Goal: Download file/media

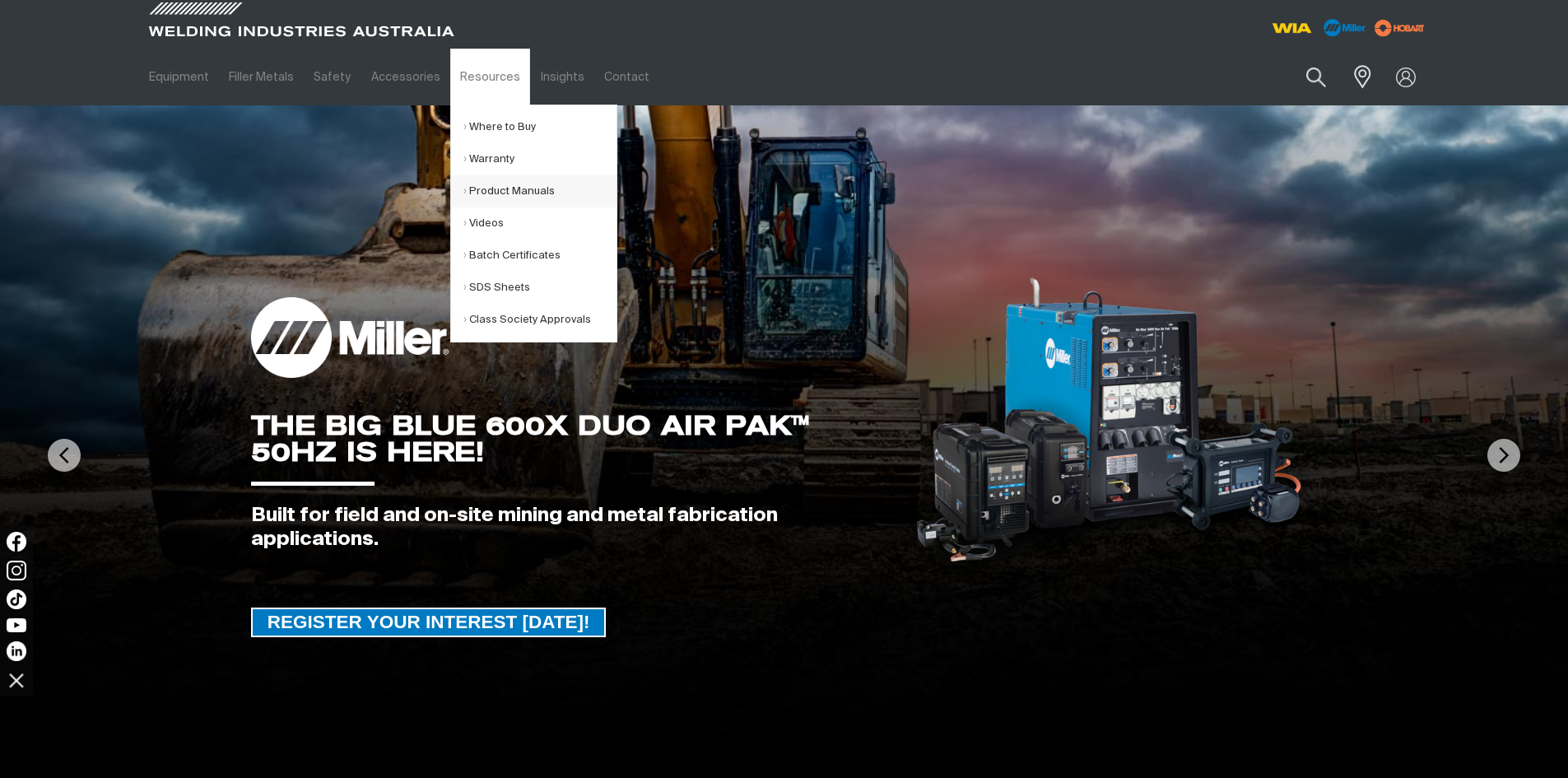
click at [498, 188] on link "Product Manuals" at bounding box center [540, 191] width 153 height 32
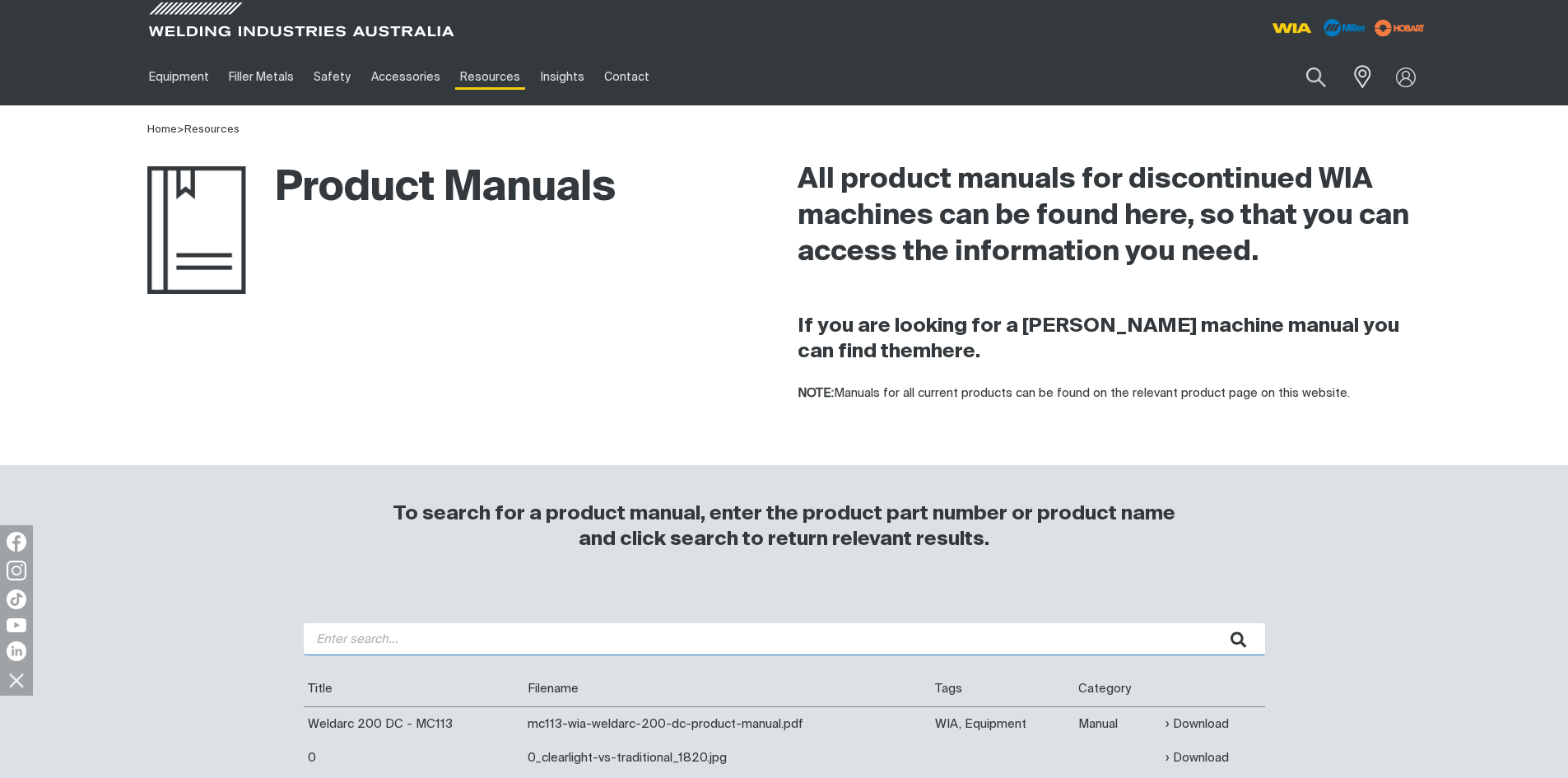
click at [465, 633] on input "search" at bounding box center [784, 639] width 961 height 32
type input "cp113"
click at [1214, 624] on button "submit" at bounding box center [1240, 639] width 52 height 32
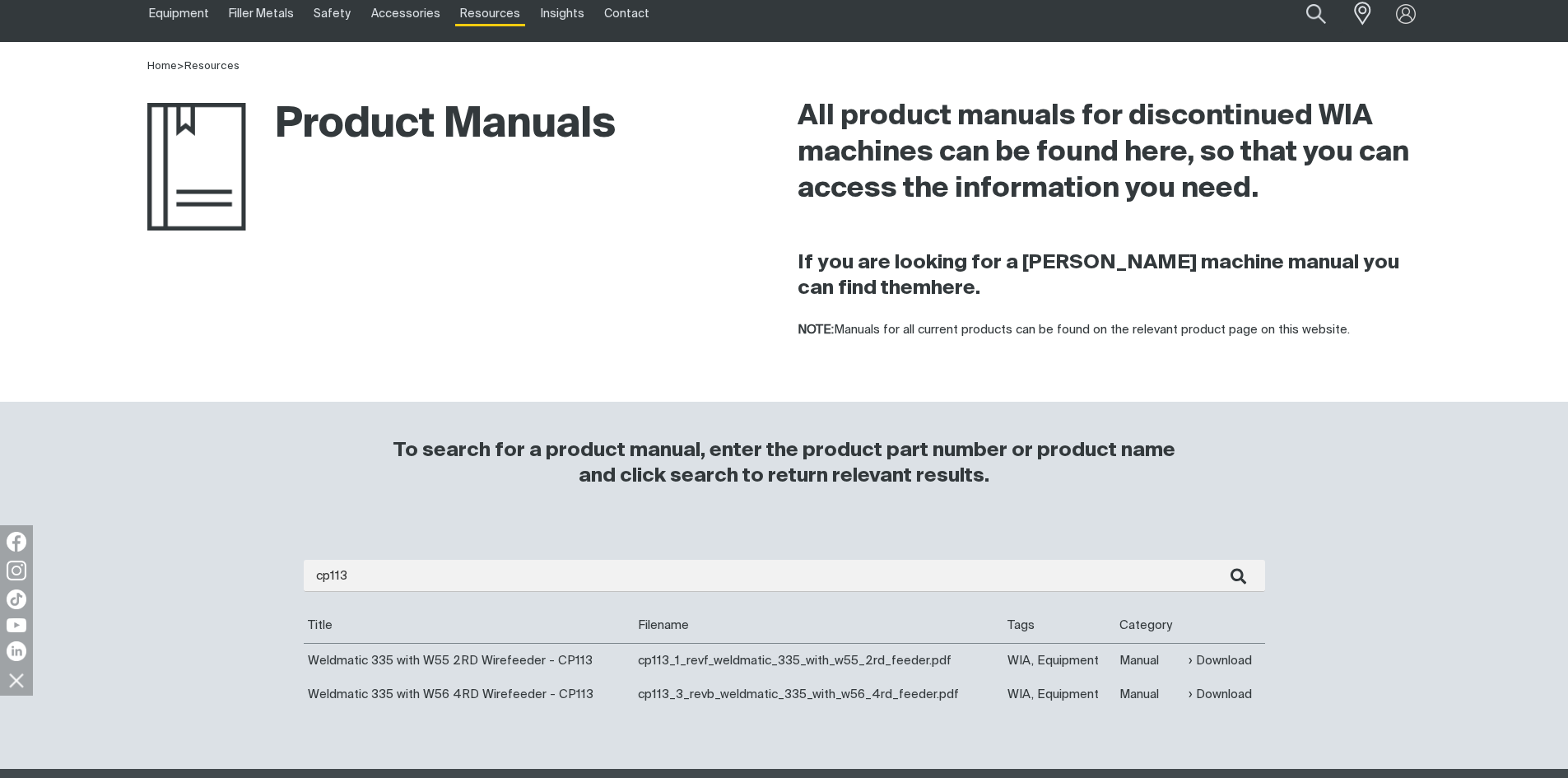
scroll to position [165, 0]
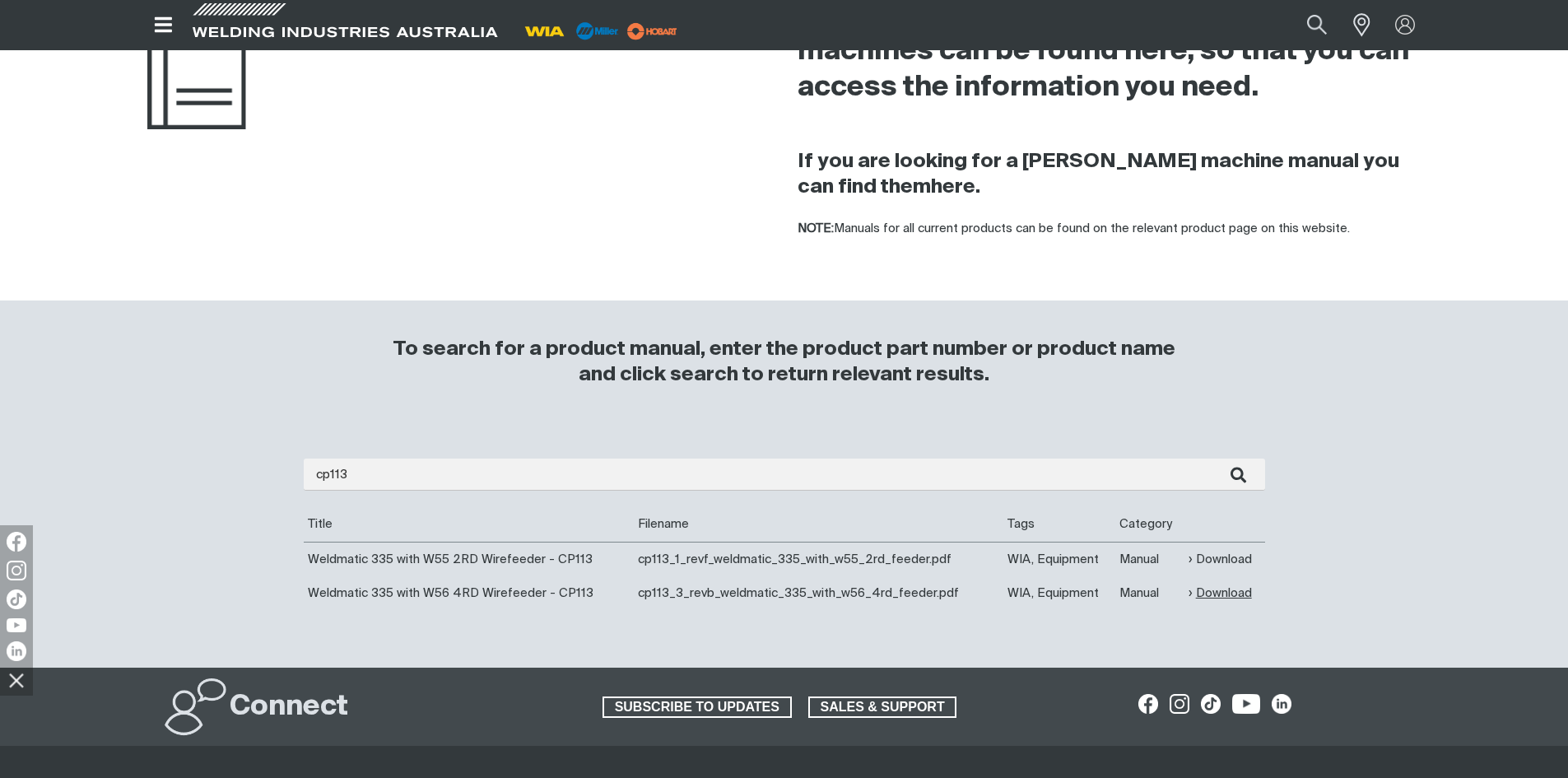
click at [1217, 592] on link "Download" at bounding box center [1221, 593] width 64 height 19
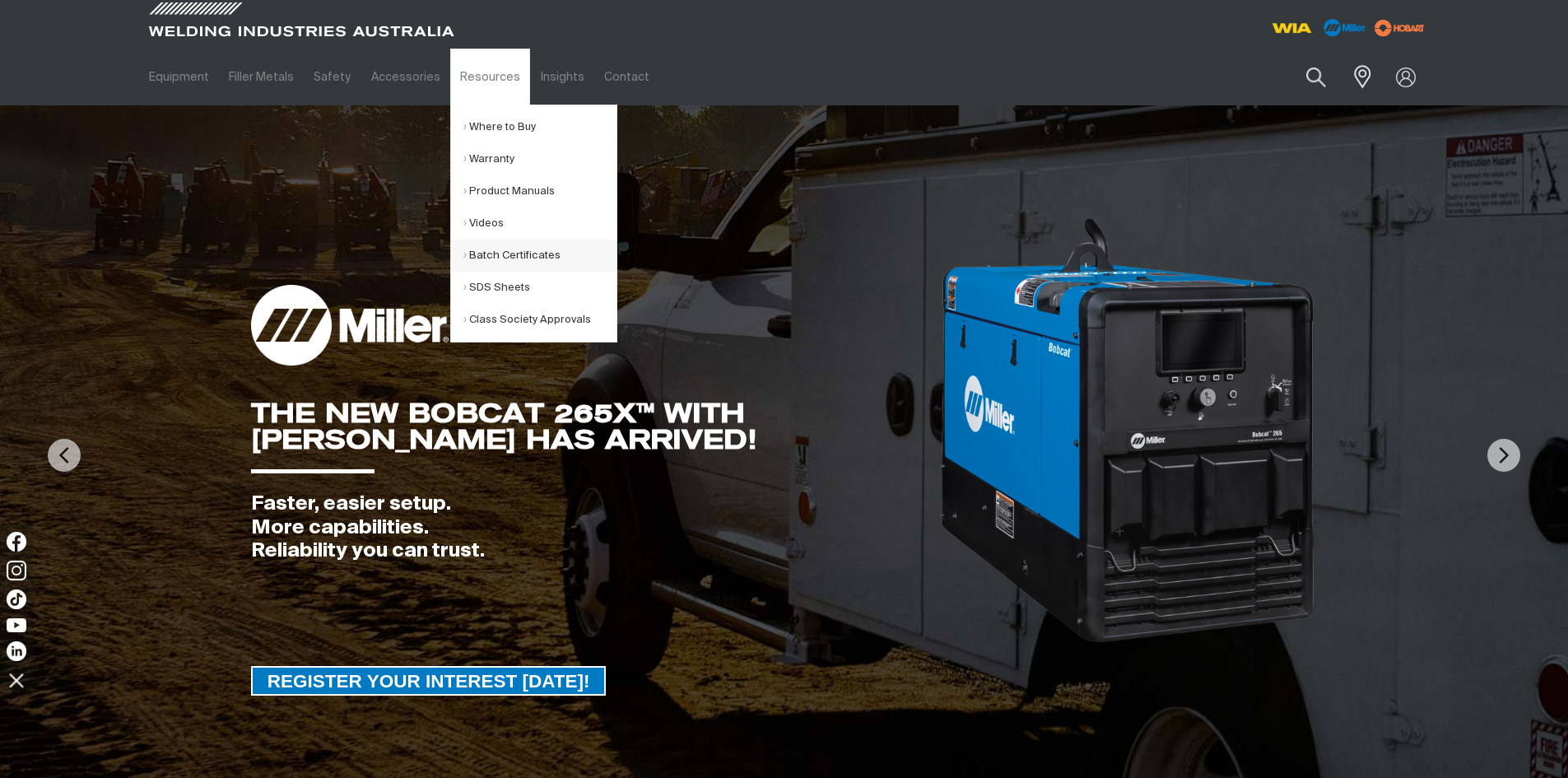
click at [490, 256] on link "Batch Certificates" at bounding box center [540, 255] width 153 height 32
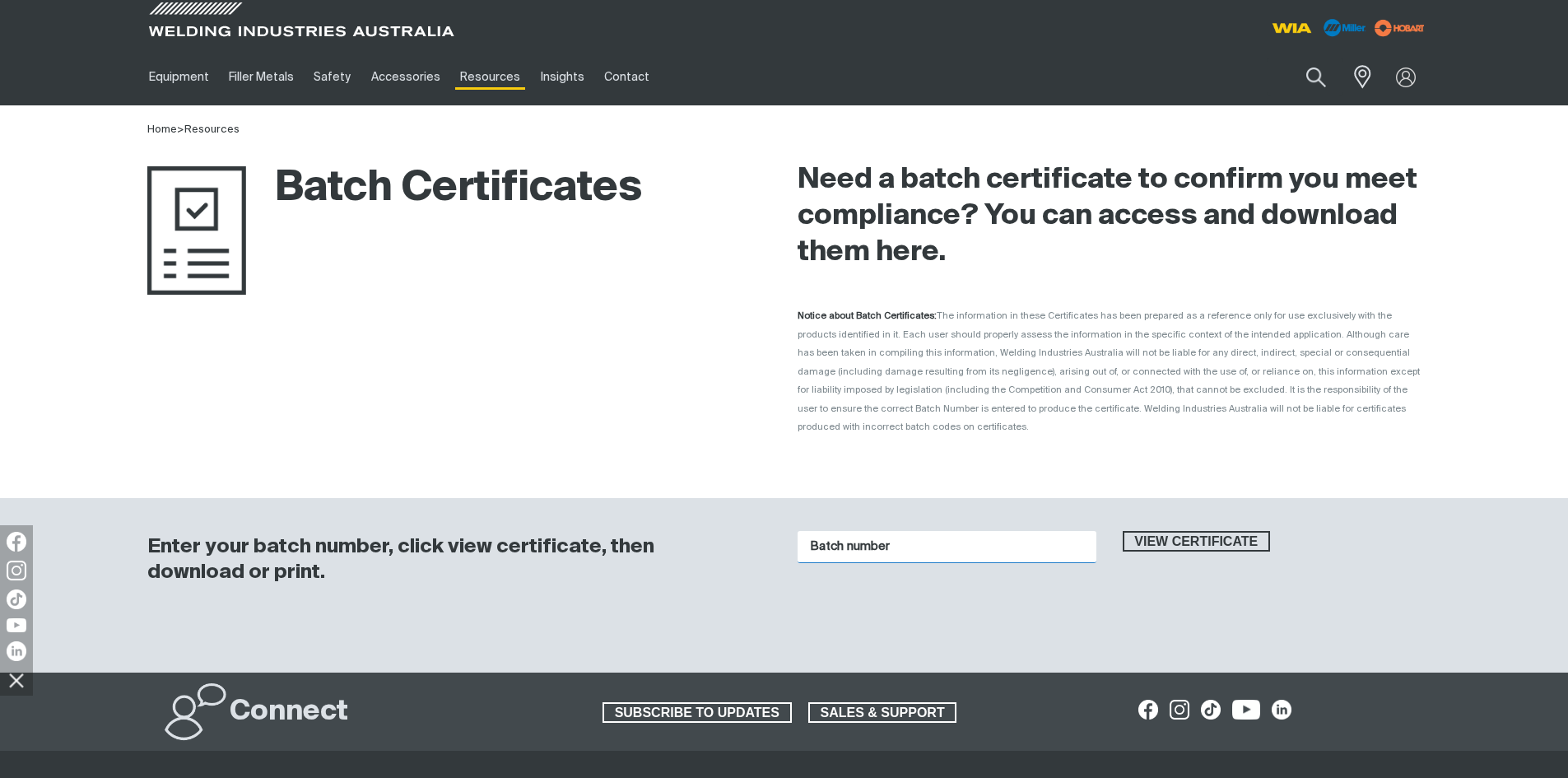
click at [882, 531] on input "Batch number" at bounding box center [946, 547] width 299 height 32
paste input "K01569"
type input "K01569"
click at [1123, 531] on button "View certificate" at bounding box center [1197, 542] width 148 height 22
